Goal: Information Seeking & Learning: Learn about a topic

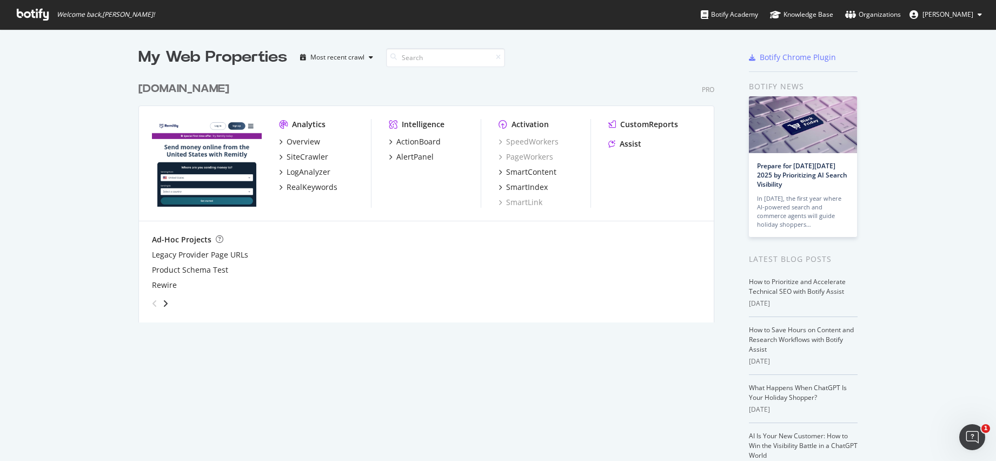
drag, startPoint x: 203, startPoint y: 102, endPoint x: 189, endPoint y: 96, distance: 15.1
click at [203, 102] on div "remitly.com Pro Analytics Overview SiteCrawler LogAnalyzer RealKeywords Intelli…" at bounding box center [430, 195] width 585 height 254
click at [187, 95] on div "[DOMAIN_NAME]" at bounding box center [183, 89] width 91 height 16
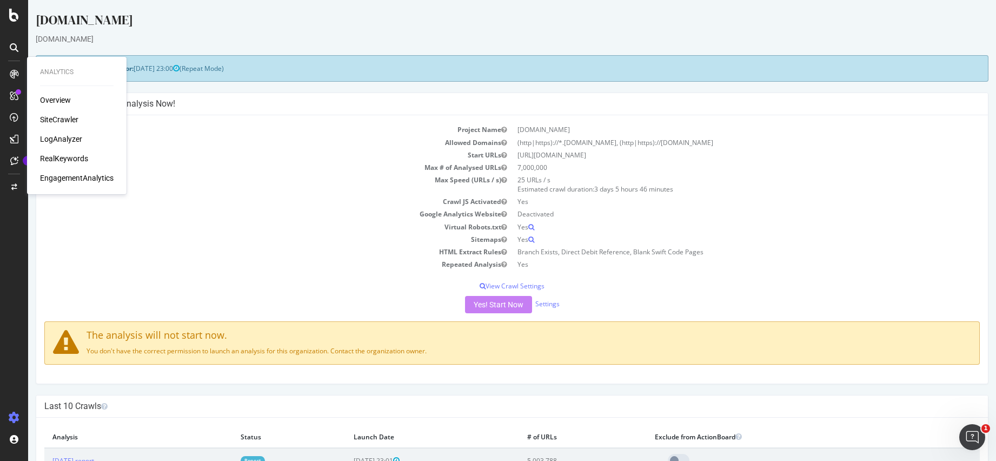
click at [68, 157] on div "RealKeywords" at bounding box center [64, 158] width 48 height 11
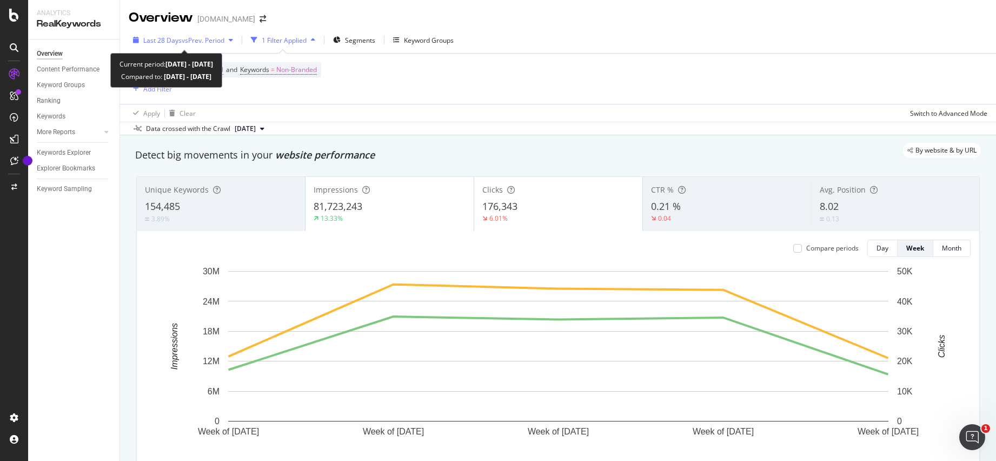
click at [188, 40] on span "vs Prev. Period" at bounding box center [203, 40] width 43 height 9
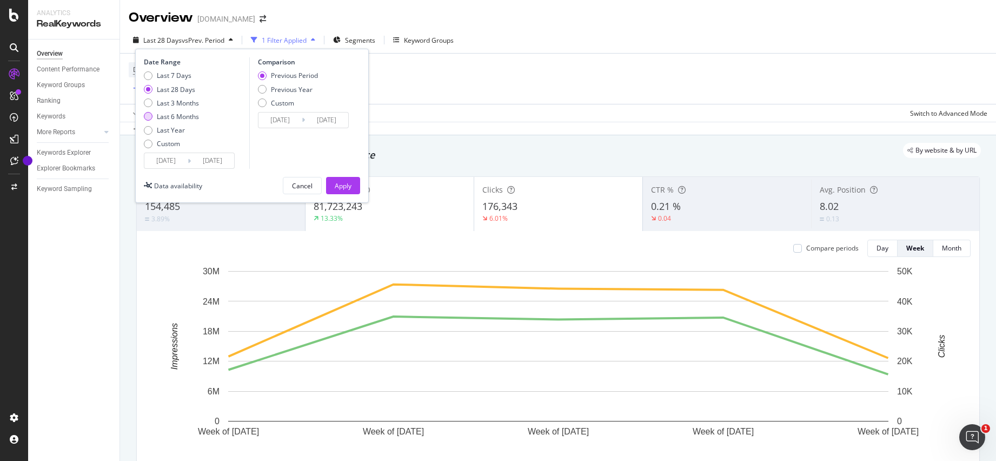
click at [175, 119] on div "Last 6 Months" at bounding box center [178, 116] width 42 height 9
type input "[DATE]"
click at [340, 184] on div "Apply" at bounding box center [343, 185] width 17 height 9
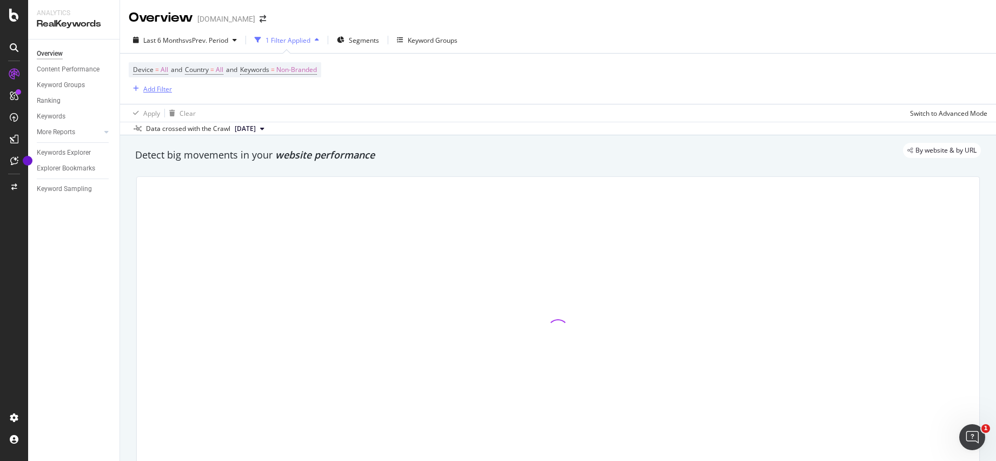
click at [158, 91] on div "Add Filter" at bounding box center [157, 88] width 29 height 9
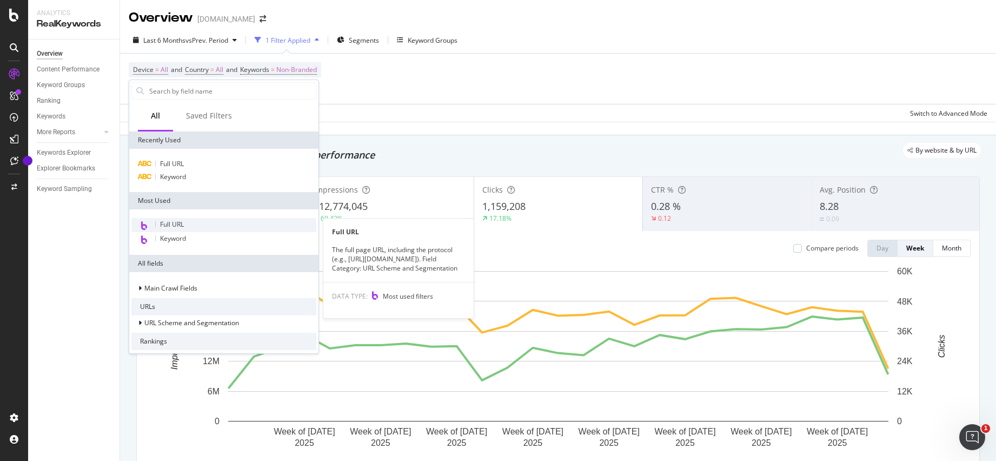
click at [190, 226] on div "Full URL" at bounding box center [223, 225] width 185 height 14
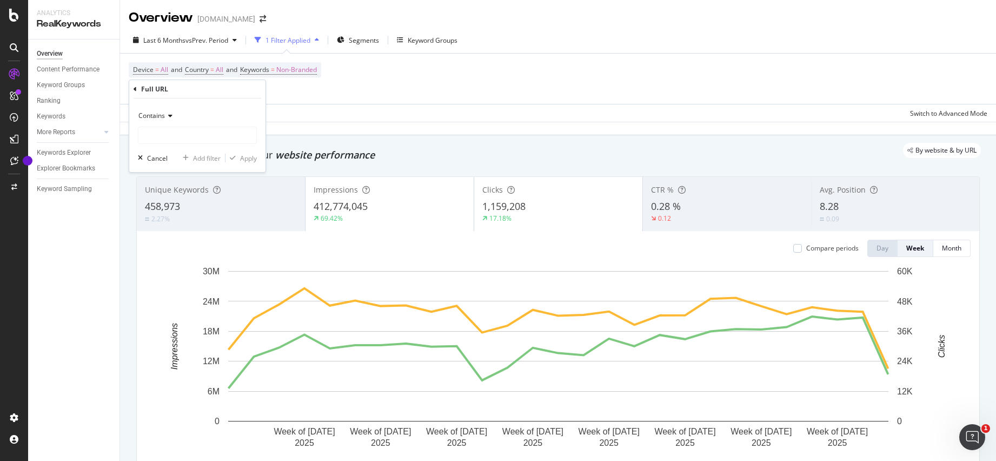
click at [206, 122] on div "Contains" at bounding box center [197, 115] width 119 height 17
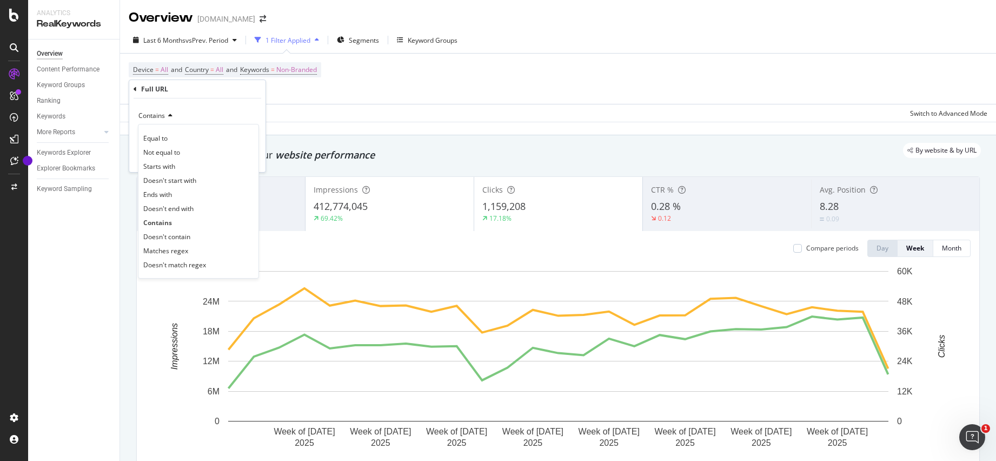
click at [203, 130] on div "Equal to Not equal to Starts with Doesn't start with Ends with Doesn't end with…" at bounding box center [198, 201] width 121 height 155
click at [200, 134] on div "Equal to" at bounding box center [199, 138] width 116 height 14
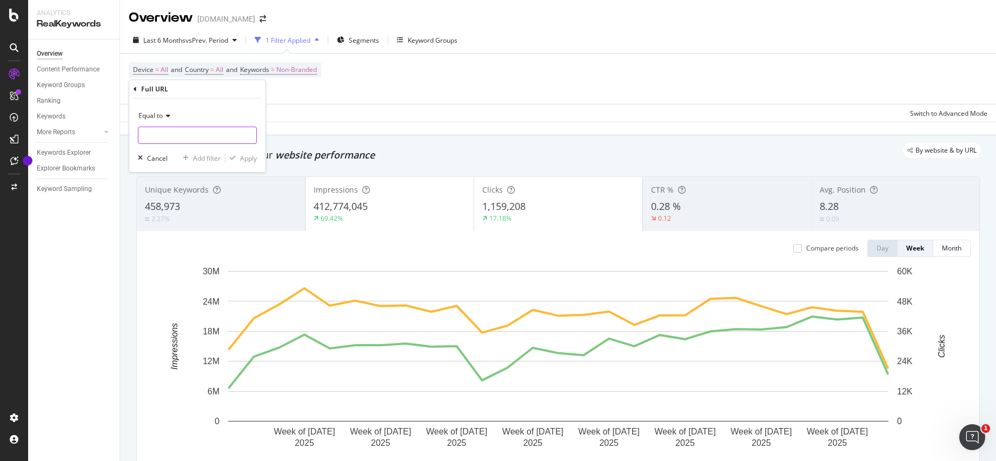
drag, startPoint x: 189, startPoint y: 126, endPoint x: 173, endPoint y: 120, distance: 17.8
click at [189, 127] on input "text" at bounding box center [197, 135] width 118 height 17
click at [173, 120] on div "Equal to" at bounding box center [197, 115] width 119 height 17
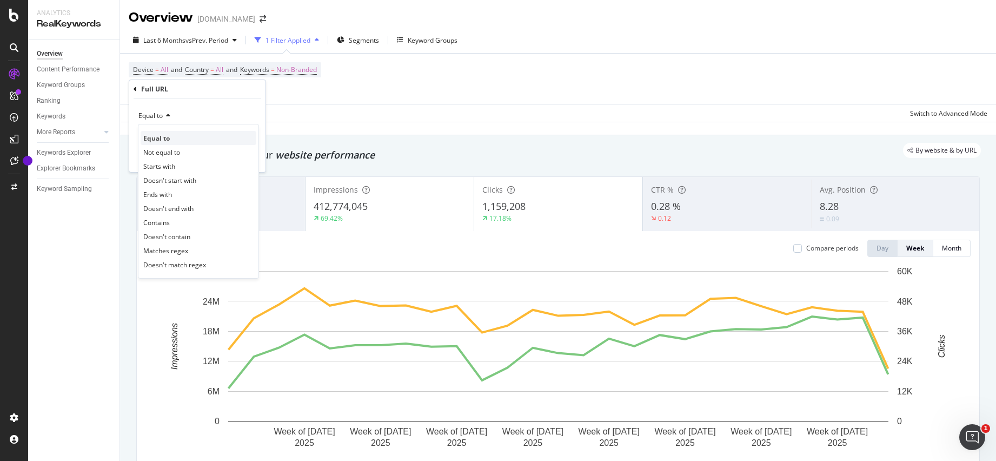
click at [168, 138] on span "Equal to" at bounding box center [156, 138] width 26 height 9
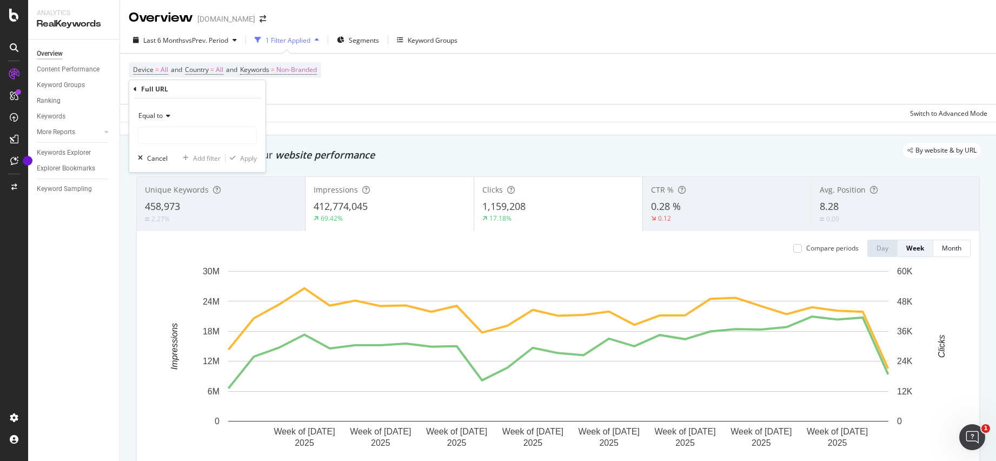
click at [161, 117] on span "Equal to" at bounding box center [150, 115] width 24 height 9
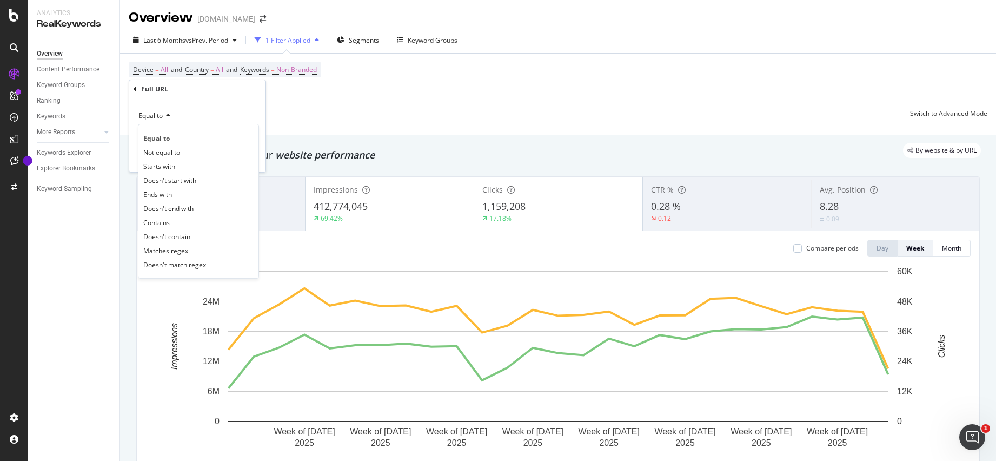
click at [167, 219] on span "Contains" at bounding box center [156, 222] width 26 height 9
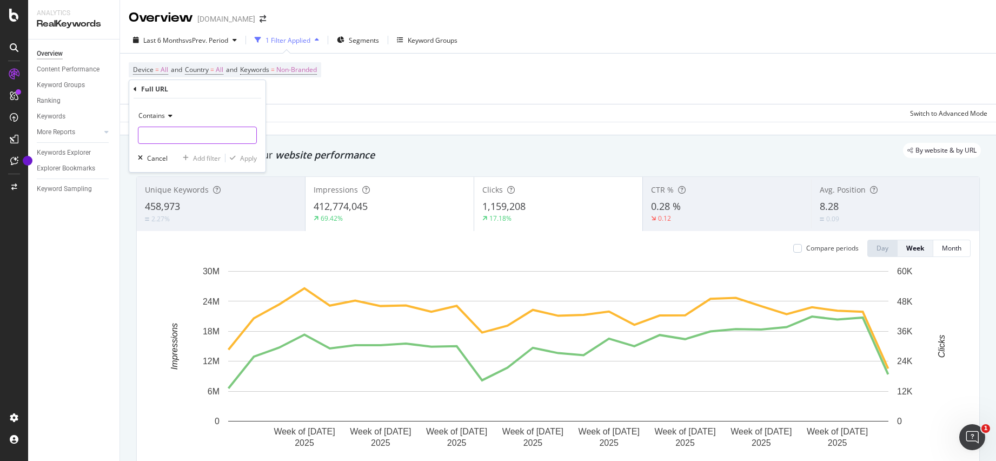
click at [168, 130] on input "text" at bounding box center [197, 135] width 118 height 17
type input "global-ime-bank"
click at [253, 157] on div "Apply" at bounding box center [248, 158] width 17 height 9
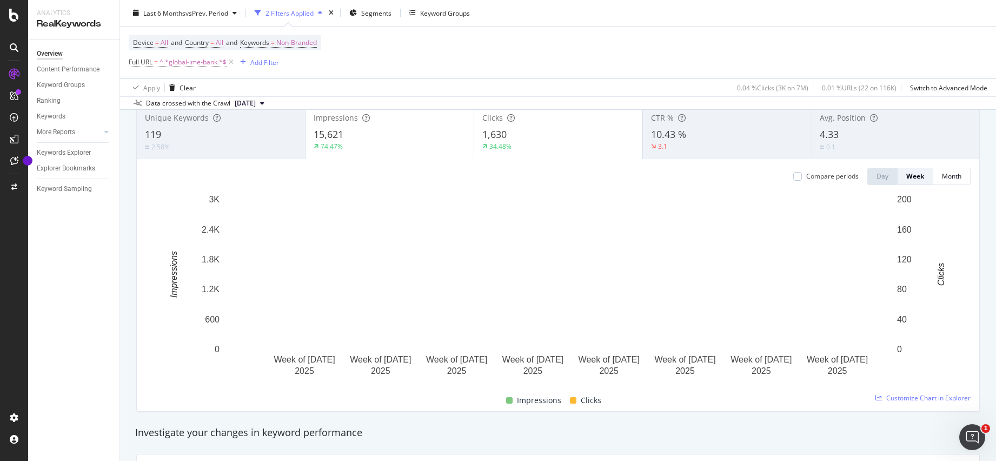
scroll to position [74, 0]
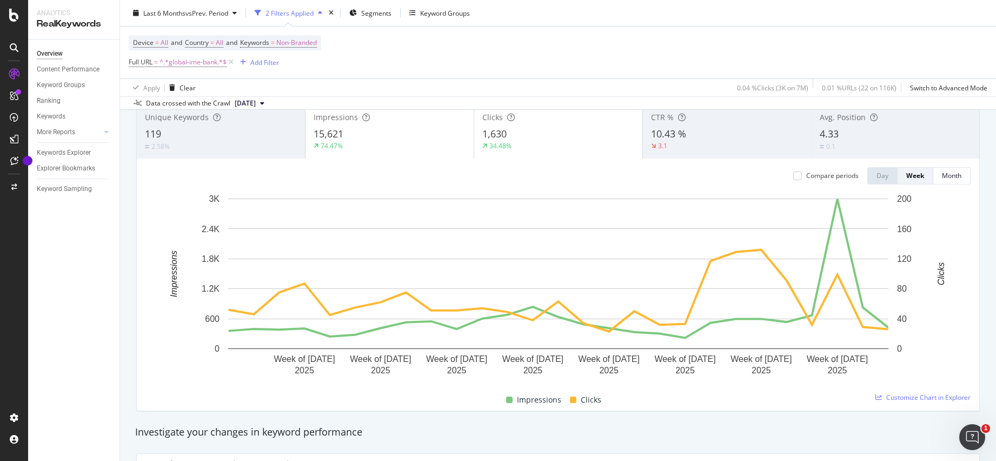
click at [394, 129] on div "15,621" at bounding box center [390, 134] width 152 height 14
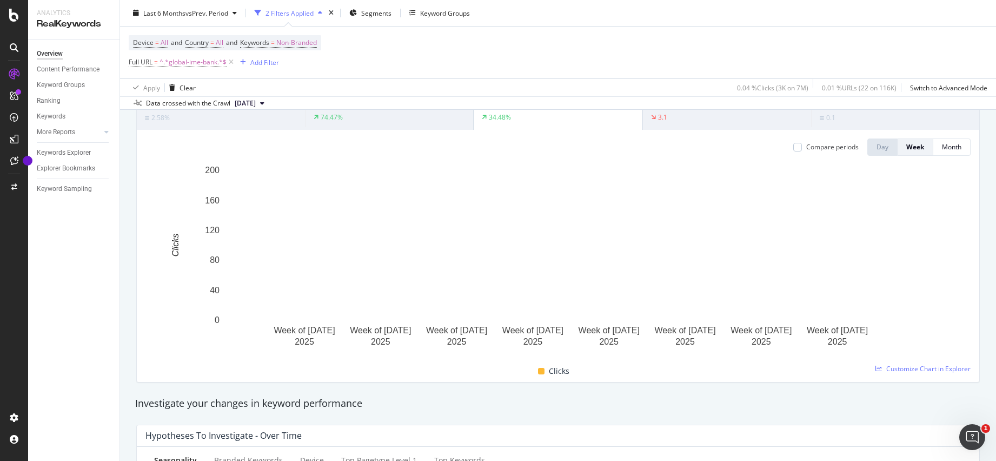
scroll to position [0, 0]
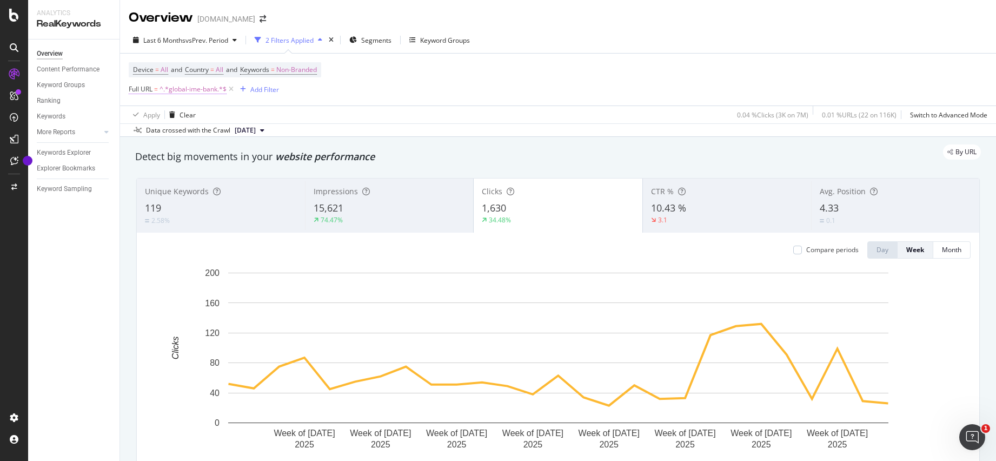
click at [201, 89] on span "^.*global-ime-bank.*$" at bounding box center [193, 89] width 67 height 15
click at [209, 136] on input "global-ime-bank" at bounding box center [189, 133] width 102 height 17
type input "provid"
type input "send-money-to-global-ime-bank"
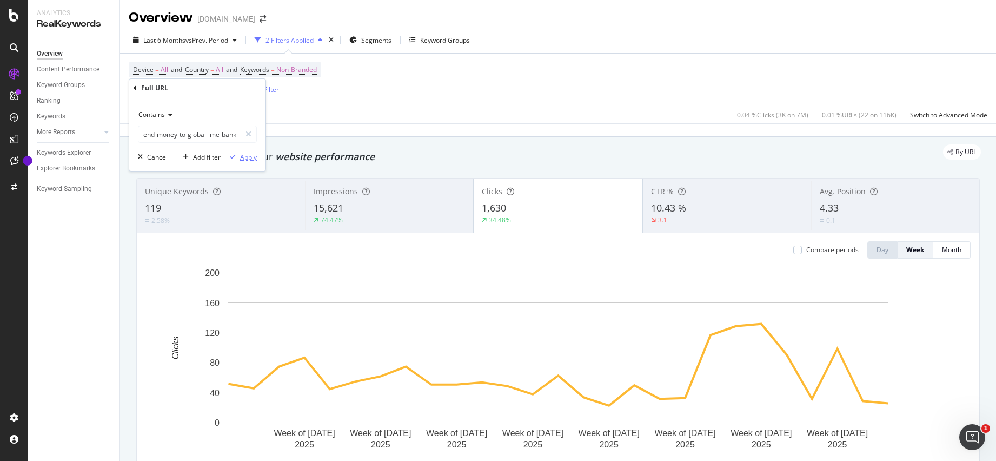
scroll to position [0, 0]
drag, startPoint x: 241, startPoint y: 155, endPoint x: 240, endPoint y: 126, distance: 28.7
click at [241, 155] on div "Apply" at bounding box center [248, 157] width 17 height 9
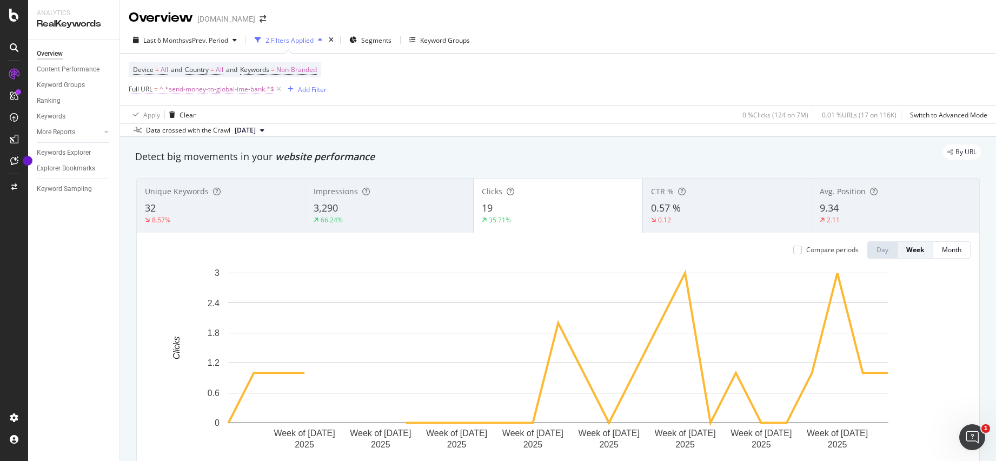
click at [212, 90] on span "^.*send-money-to-global-ime-bank.*$" at bounding box center [217, 89] width 115 height 15
drag, startPoint x: 191, startPoint y: 135, endPoint x: 317, endPoint y: 138, distance: 126.6
click at [317, 138] on body "Analytics RealKeywords Overview Content Performance Keyword Groups Ranking Keyw…" at bounding box center [498, 230] width 996 height 461
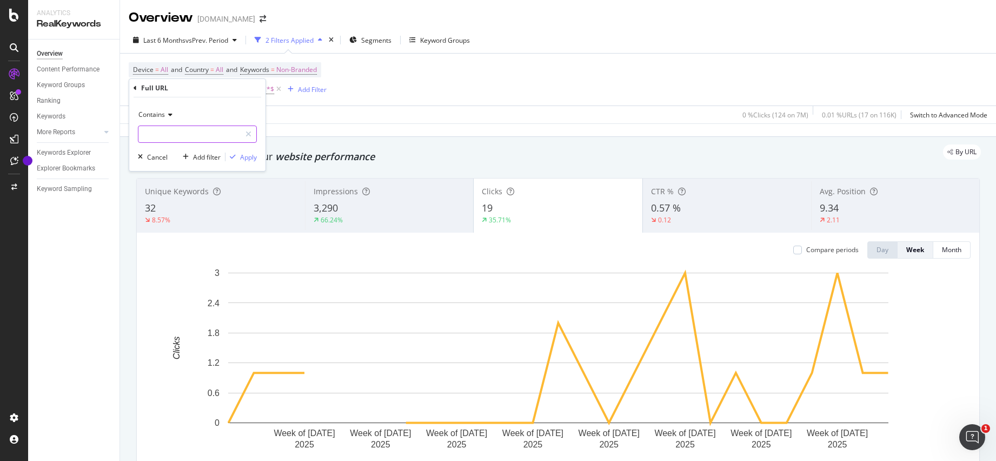
scroll to position [0, 0]
type input "send-money-to-mcb-bank"
click at [244, 160] on div "Apply" at bounding box center [248, 157] width 17 height 9
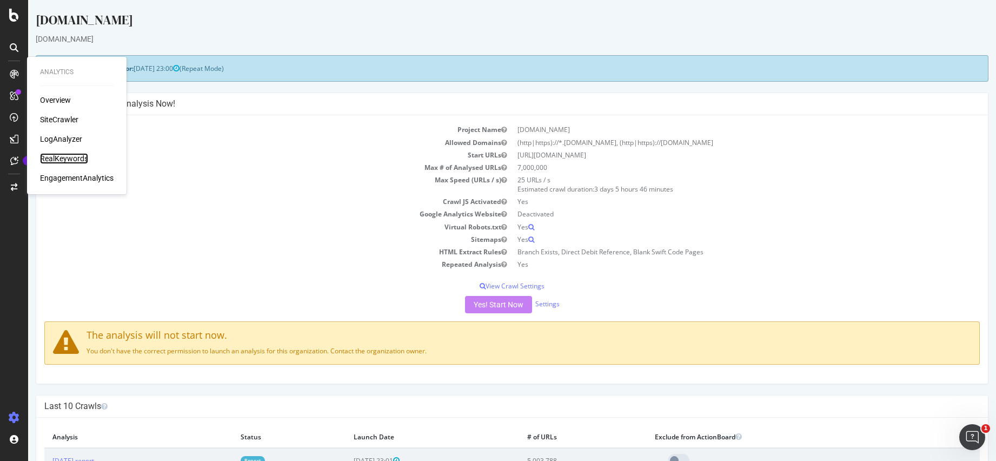
click at [56, 158] on div "RealKeywords" at bounding box center [64, 158] width 48 height 11
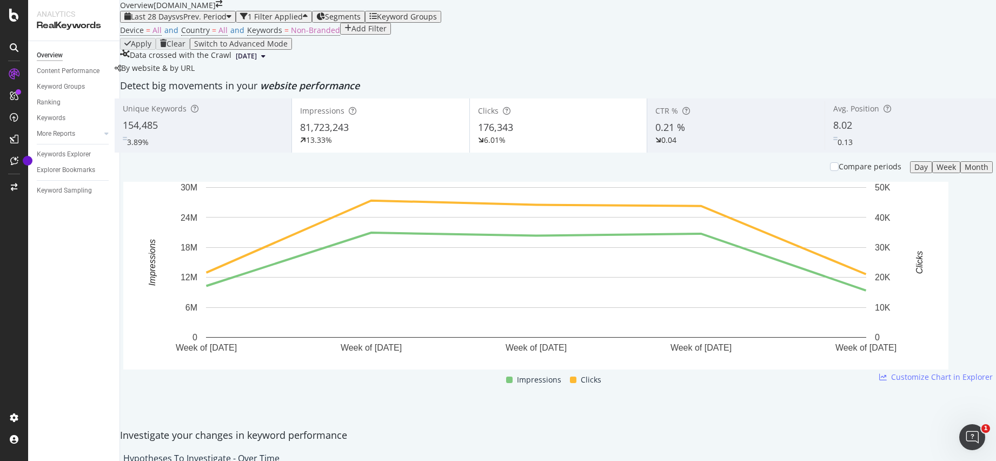
click at [352, 33] on div "Add Filter" at bounding box center [369, 28] width 35 height 9
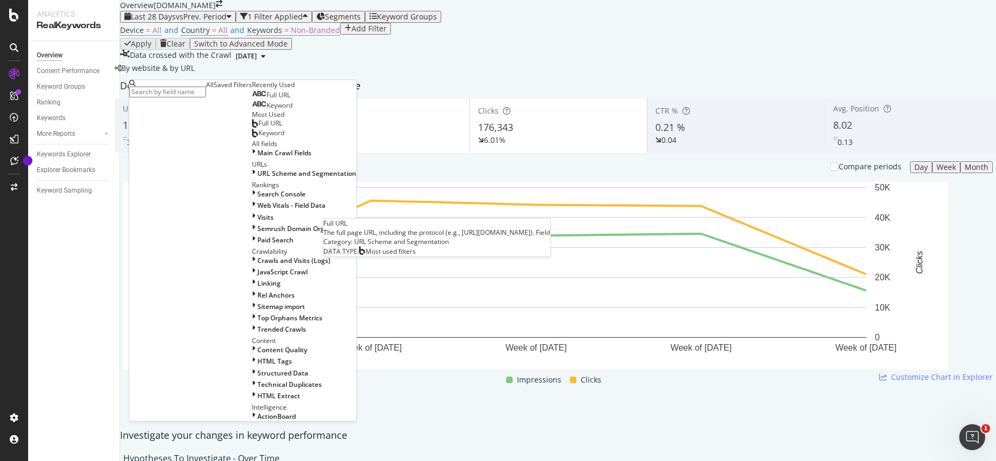
click at [252, 128] on div "Full URL" at bounding box center [267, 123] width 30 height 9
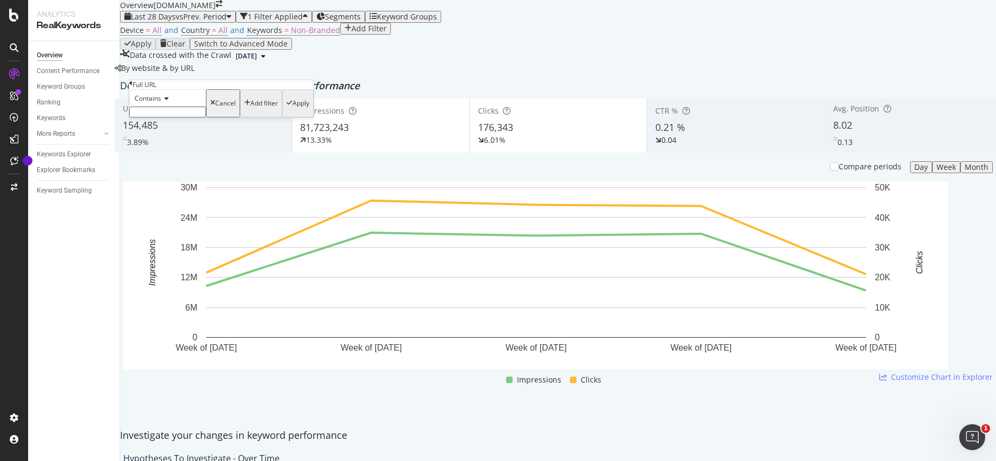
click at [195, 117] on input "text" at bounding box center [167, 112] width 77 height 11
paste input "[URL][DOMAIN_NAME]"
type input "[URL][DOMAIN_NAME]"
click at [293, 110] on div "Apply" at bounding box center [301, 107] width 17 height 8
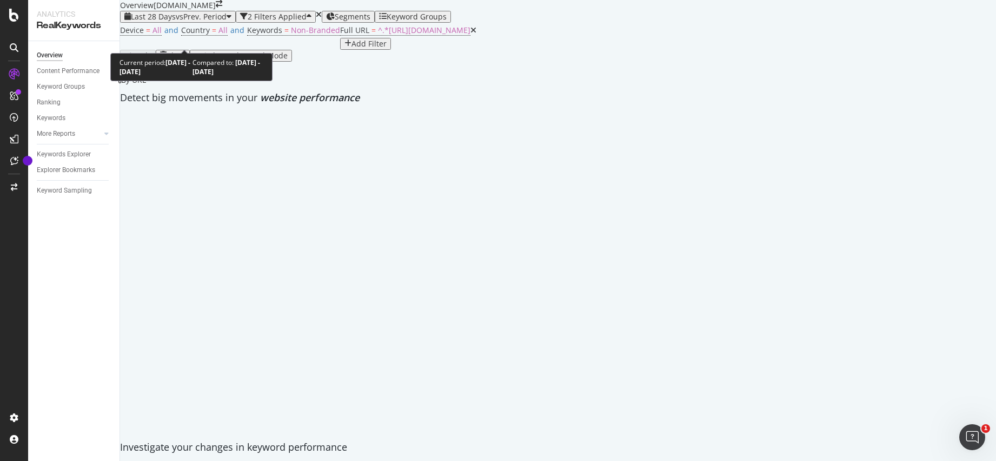
click at [206, 22] on span "vs Prev. Period" at bounding box center [201, 16] width 51 height 10
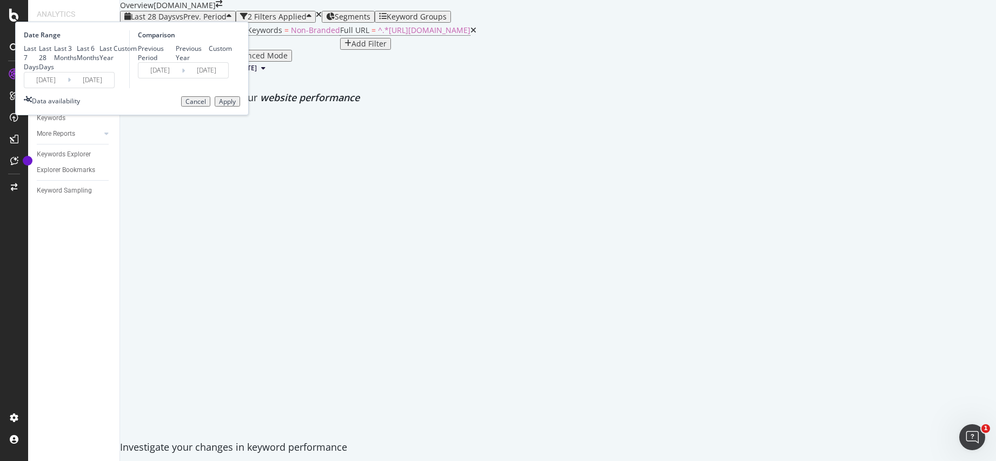
click at [100, 62] on div "Last 6 Months" at bounding box center [88, 53] width 23 height 18
type input "[DATE]"
click at [236, 105] on div "Apply" at bounding box center [227, 102] width 17 height 8
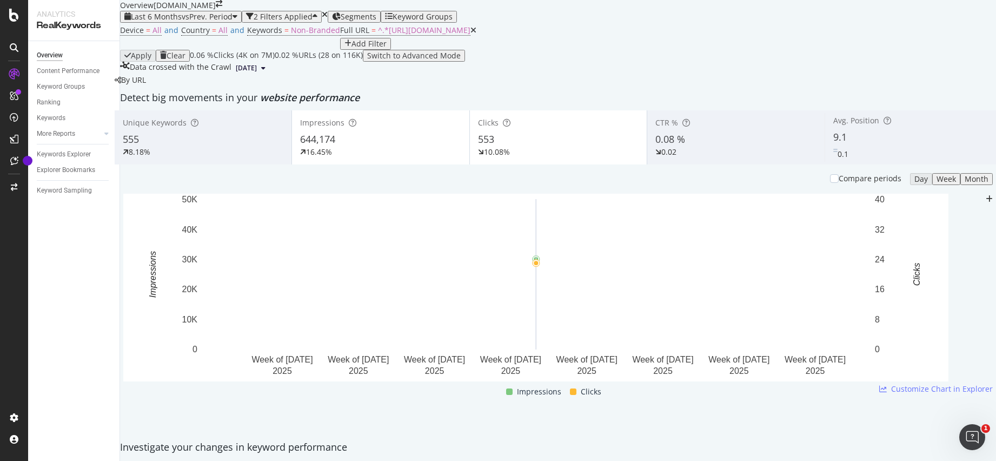
scroll to position [49, 0]
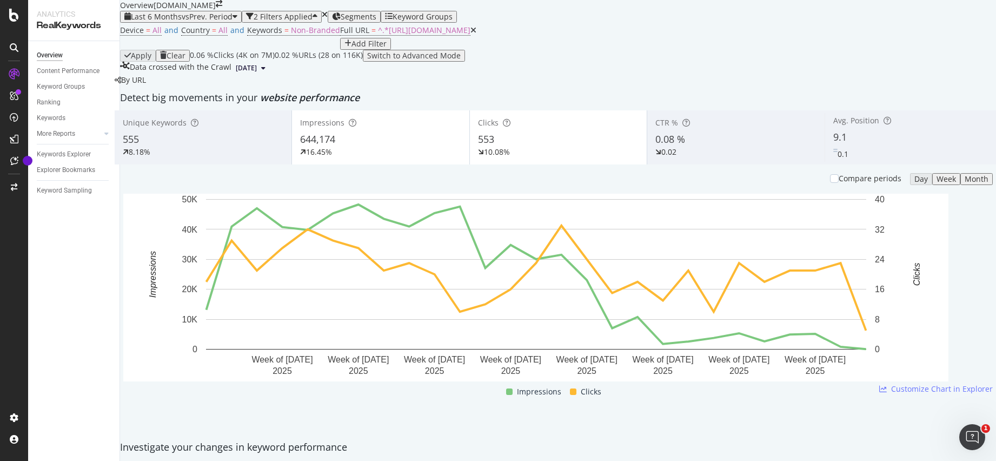
click at [380, 147] on div "644,174" at bounding box center [380, 139] width 161 height 14
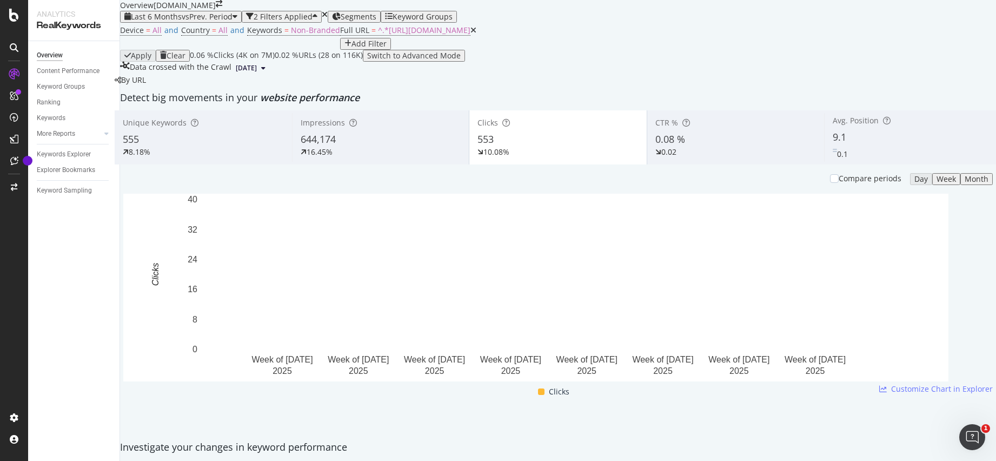
scroll to position [0, 0]
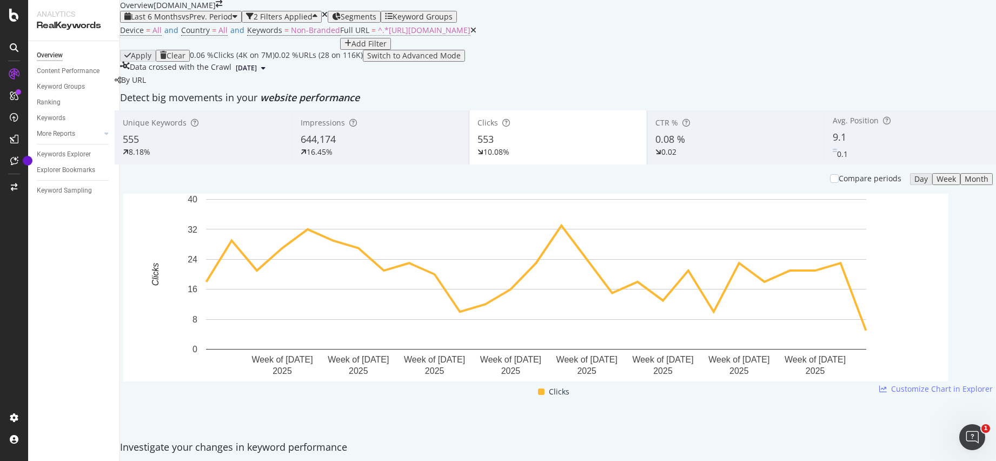
click at [378, 35] on span "^.*[URL][DOMAIN_NAME]" at bounding box center [424, 30] width 92 height 10
click at [201, 116] on input "[URL][DOMAIN_NAME]" at bounding box center [167, 110] width 77 height 11
drag, startPoint x: 201, startPoint y: 128, endPoint x: 217, endPoint y: 136, distance: 17.4
click at [201, 116] on input "[URL][DOMAIN_NAME]" at bounding box center [167, 110] width 77 height 11
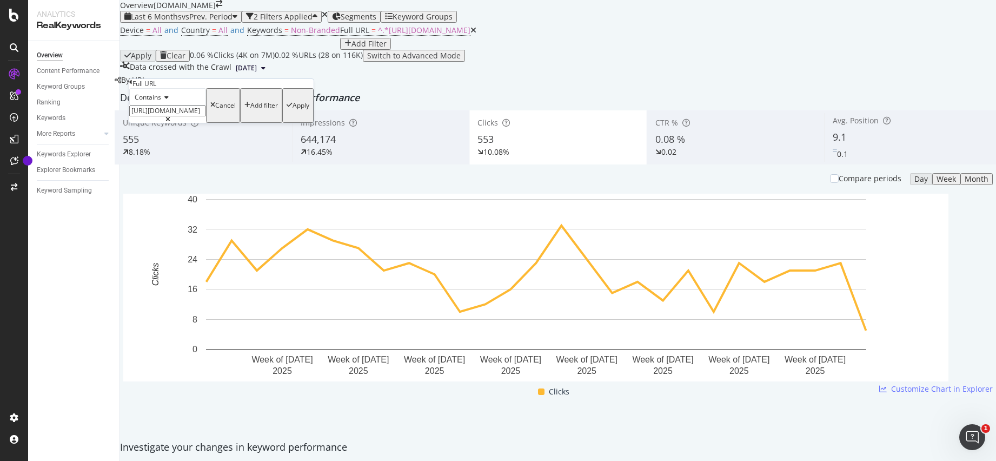
paste input "[URL][DOMAIN_NAME]"
paste input "text"
type input "[URL][DOMAIN_NAME]"
click at [293, 109] on div "Apply" at bounding box center [301, 106] width 17 height 8
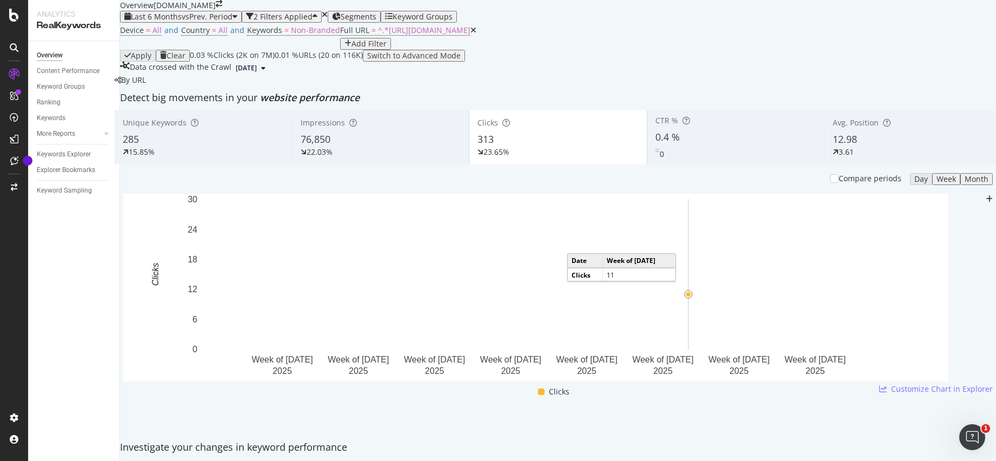
scroll to position [1, 0]
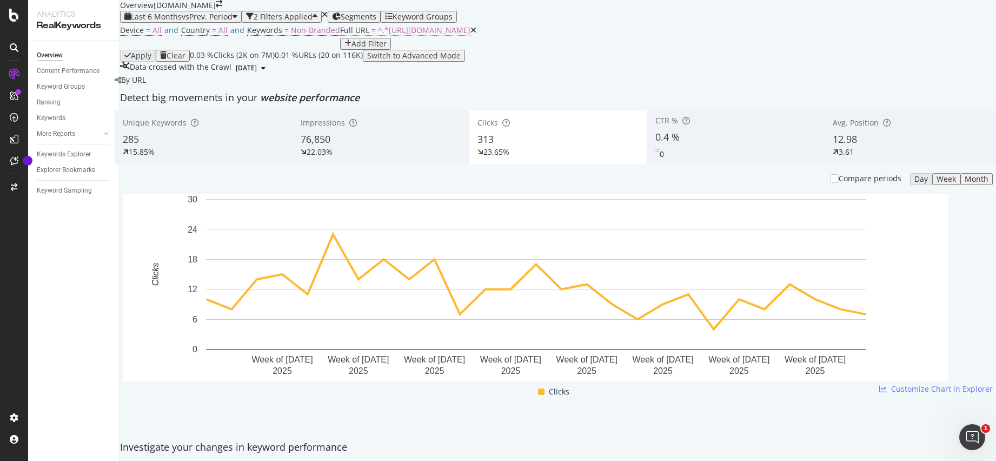
click at [378, 35] on span "^.*[URL][DOMAIN_NAME]" at bounding box center [424, 30] width 92 height 10
click at [206, 116] on input "[URL][DOMAIN_NAME]" at bounding box center [167, 110] width 77 height 11
paste input "[GEOGRAPHIC_DATA]"
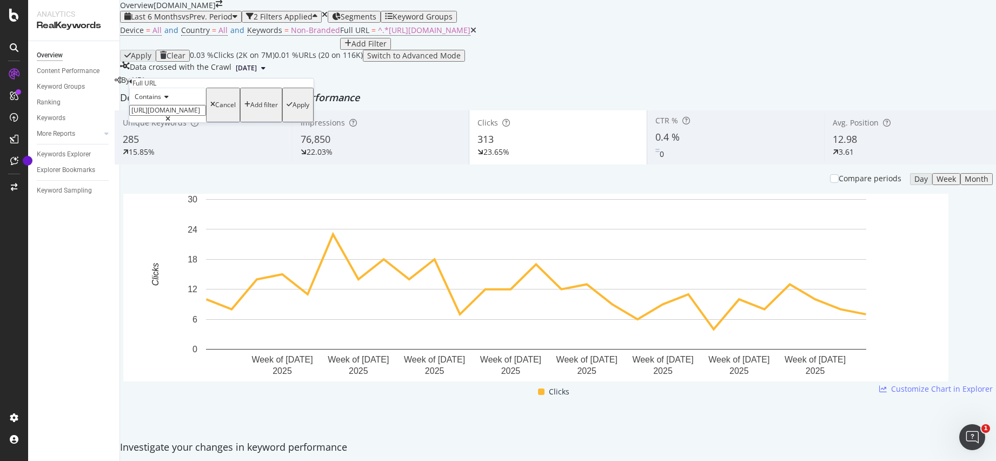
type input "[URL][DOMAIN_NAME]"
drag, startPoint x: 241, startPoint y: 160, endPoint x: 249, endPoint y: 29, distance: 131.1
click at [293, 109] on div "Apply" at bounding box center [301, 105] width 17 height 8
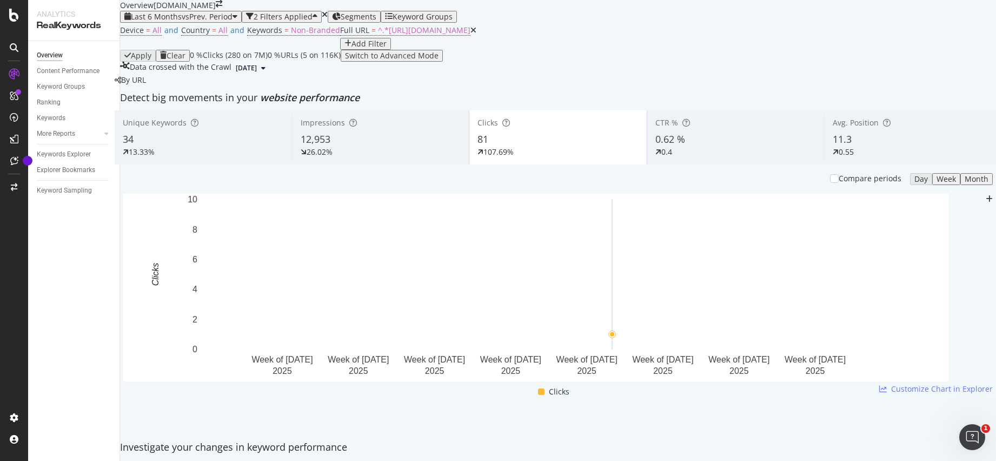
scroll to position [1, 0]
